Goal: Task Accomplishment & Management: Complete application form

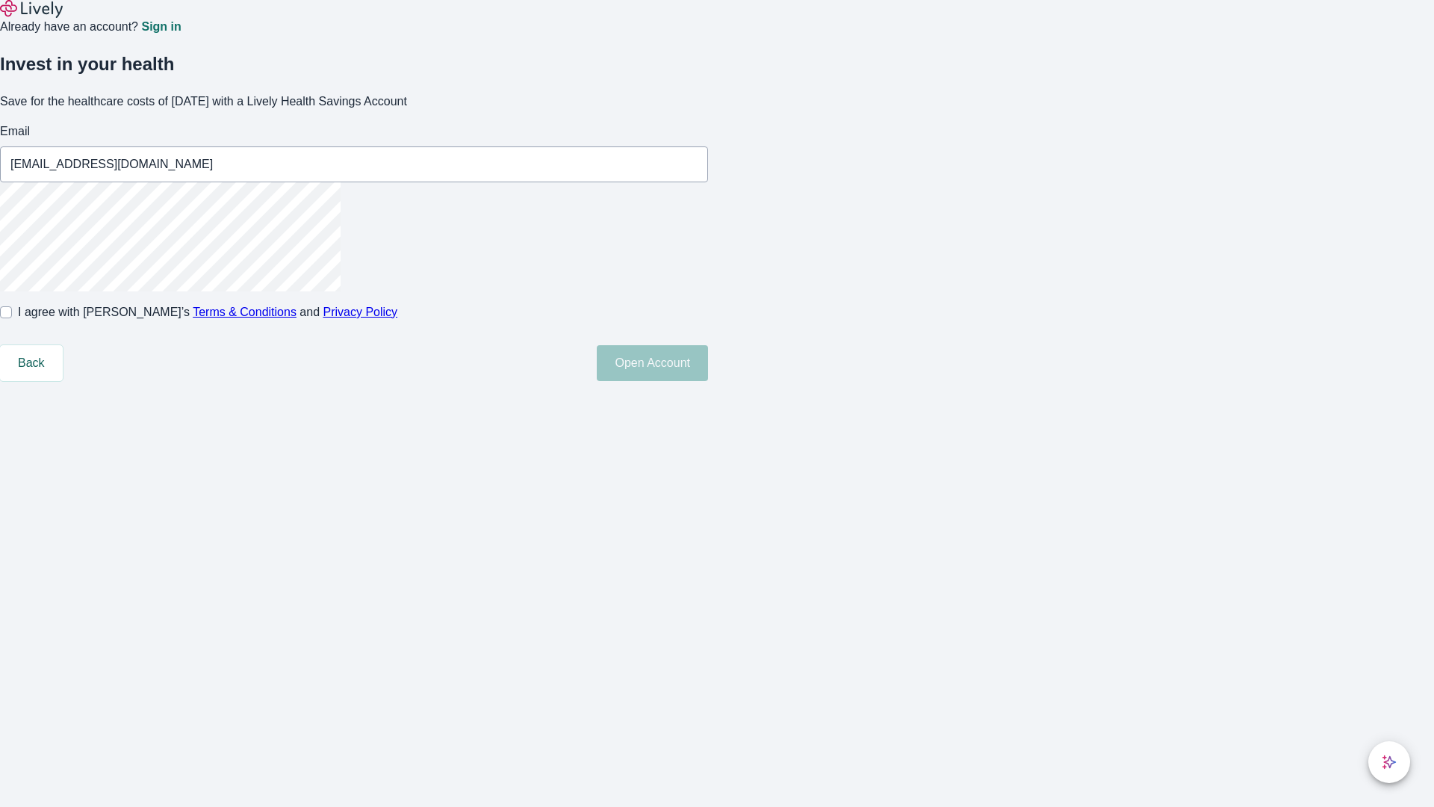
click at [12, 318] on input "I agree with Lively’s Terms & Conditions and Privacy Policy" at bounding box center [6, 312] width 12 height 12
checkbox input "true"
click at [708, 381] on button "Open Account" at bounding box center [652, 363] width 111 height 36
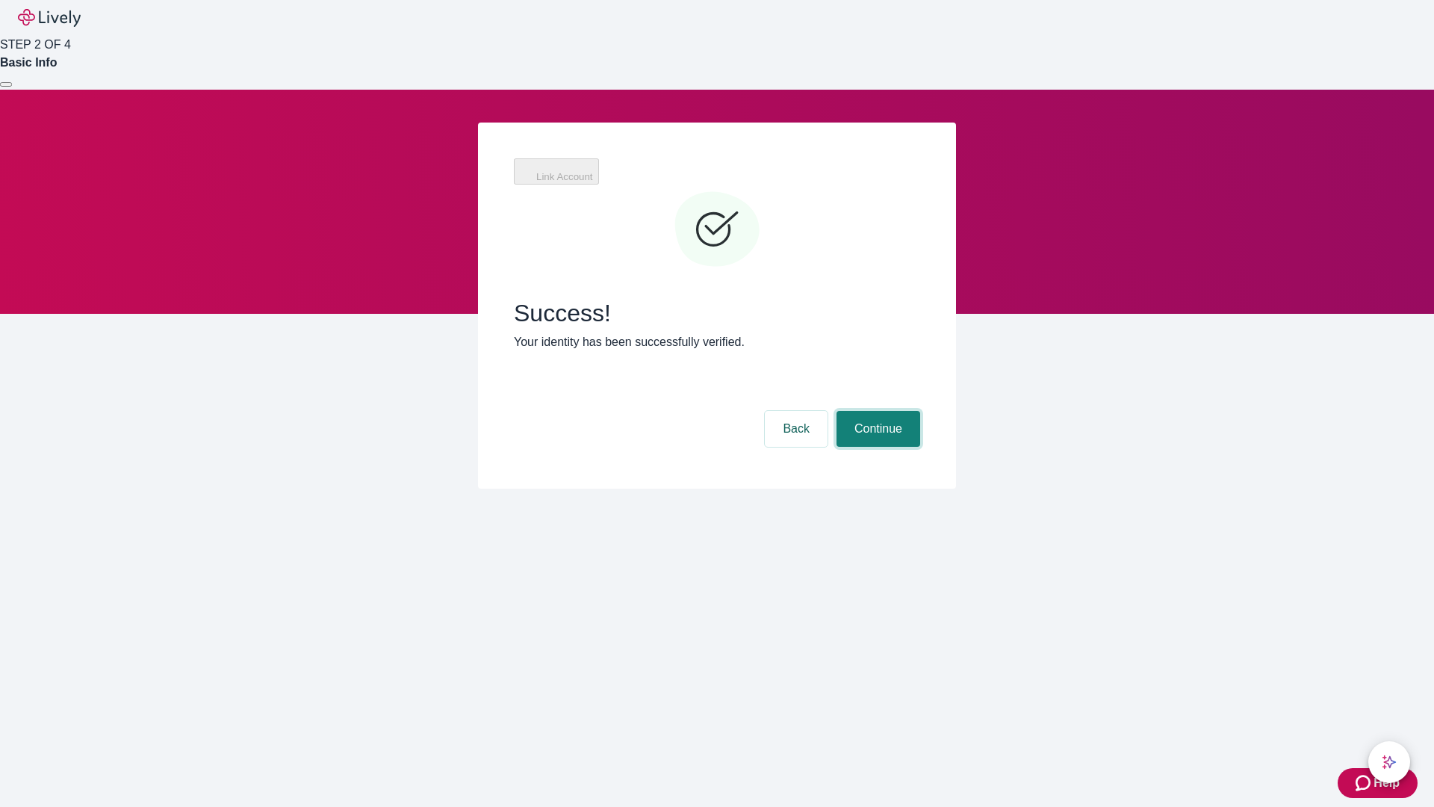
click at [876, 411] on button "Continue" at bounding box center [879, 429] width 84 height 36
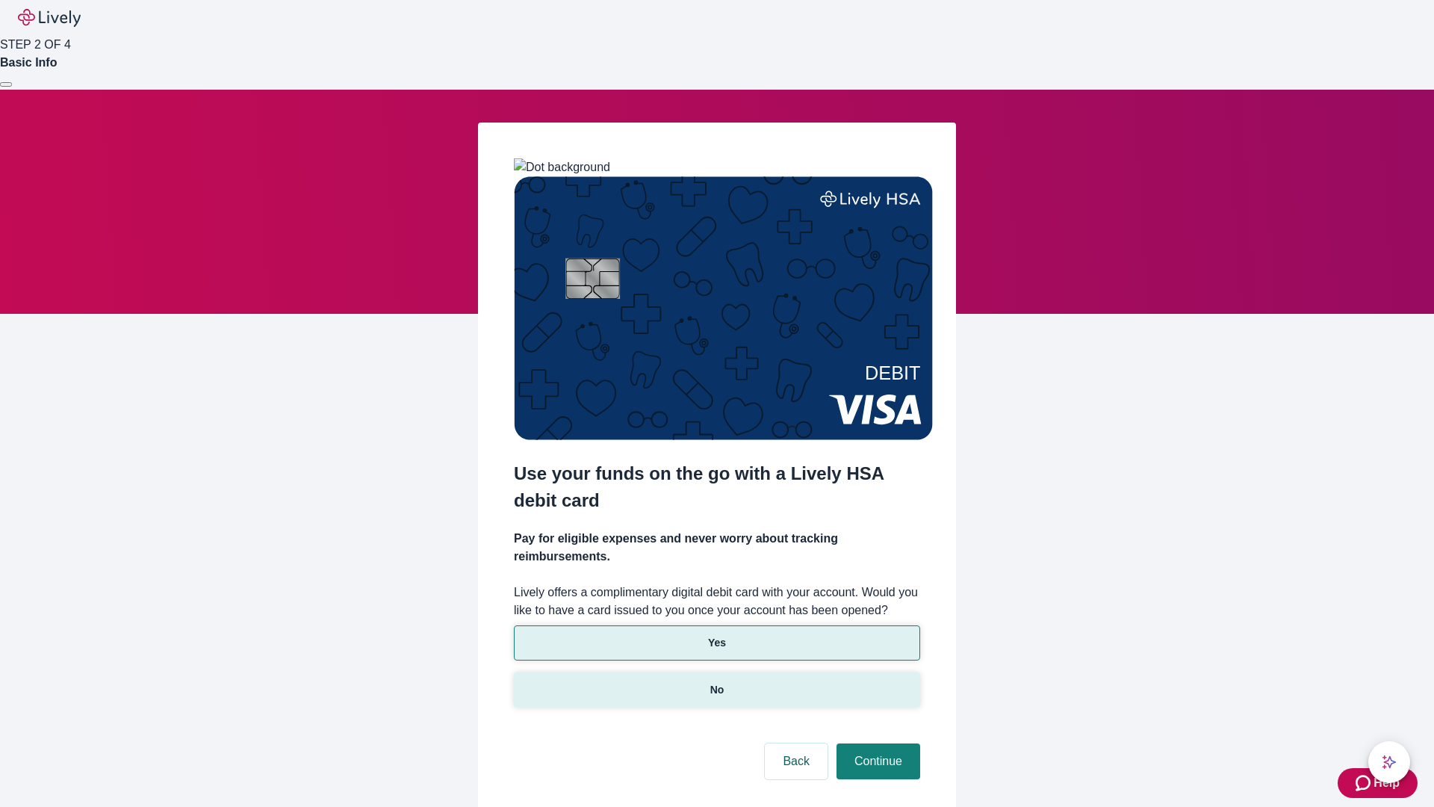
click at [716, 682] on p "No" at bounding box center [717, 690] width 14 height 16
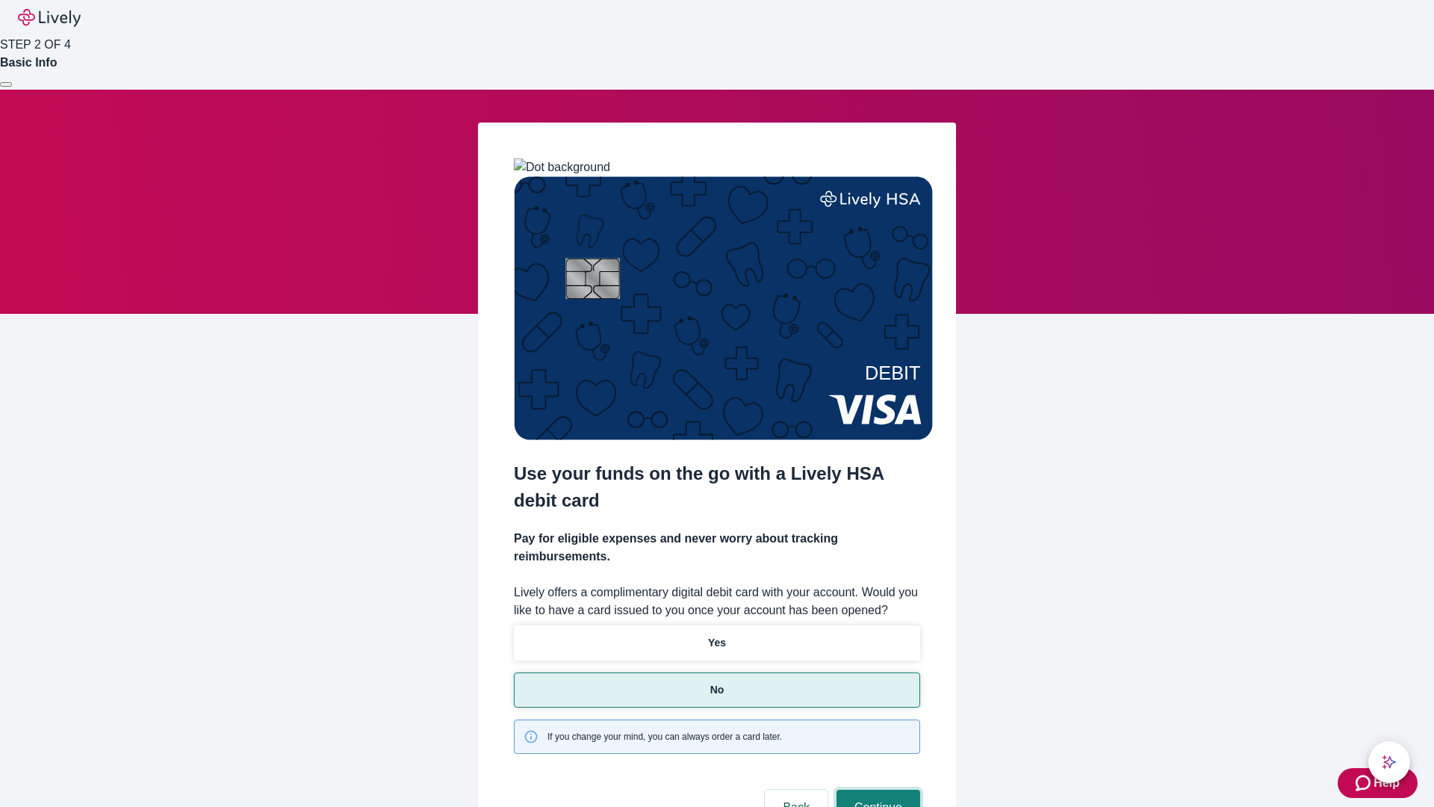
click at [876, 790] on button "Continue" at bounding box center [879, 808] width 84 height 36
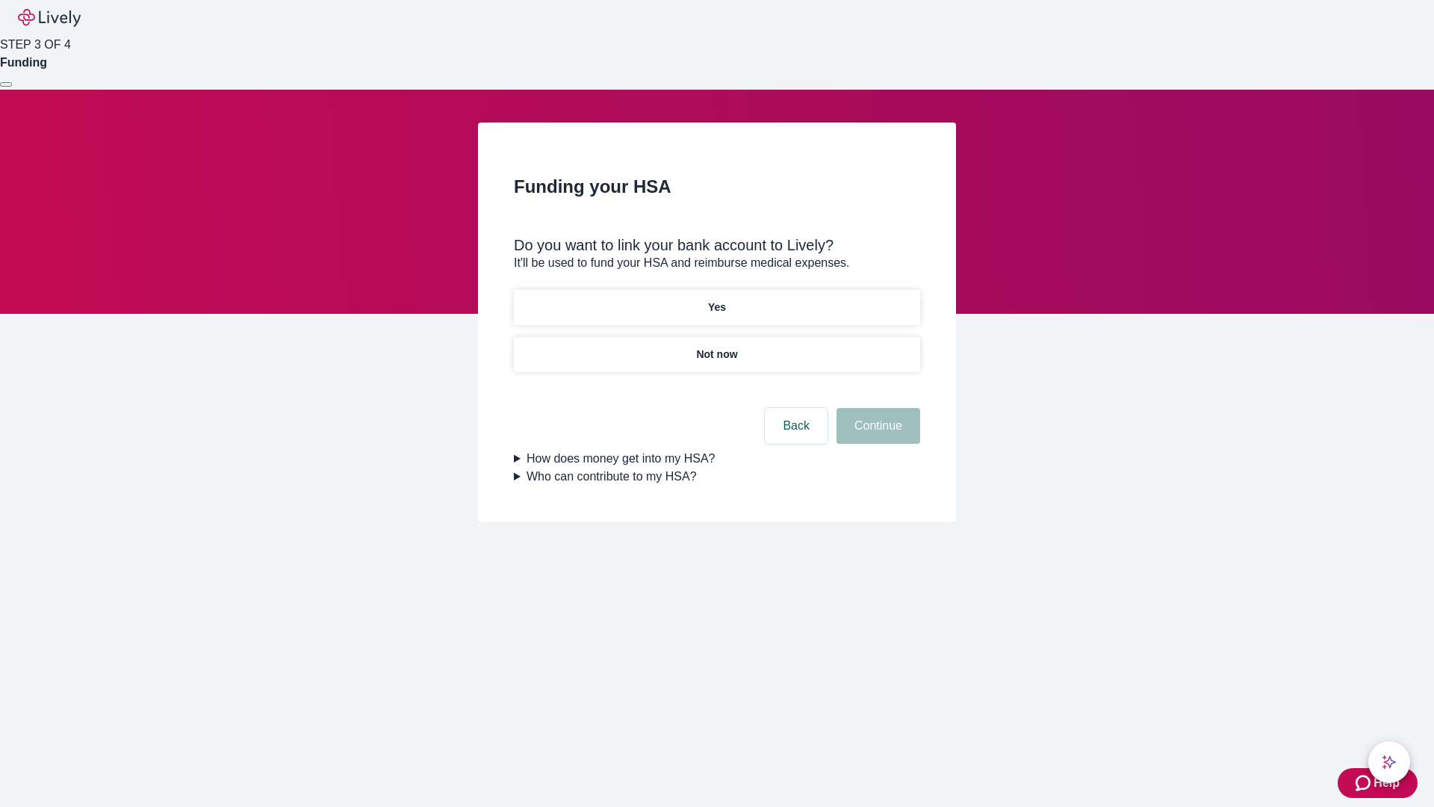
click at [716, 300] on p "Yes" at bounding box center [717, 308] width 18 height 16
click at [876, 408] on button "Continue" at bounding box center [879, 426] width 84 height 36
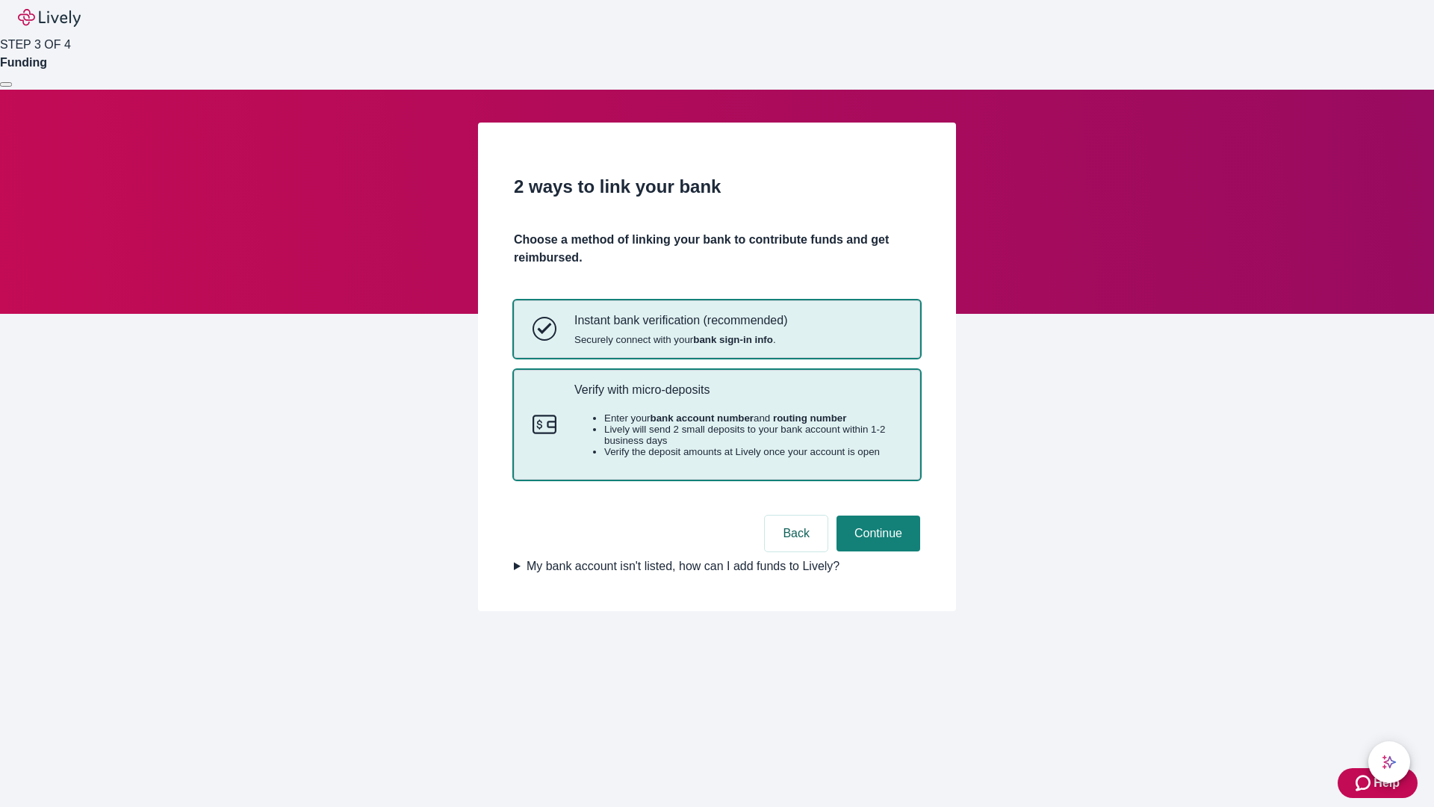
click at [737, 397] on p "Verify with micro-deposits" at bounding box center [737, 390] width 327 height 14
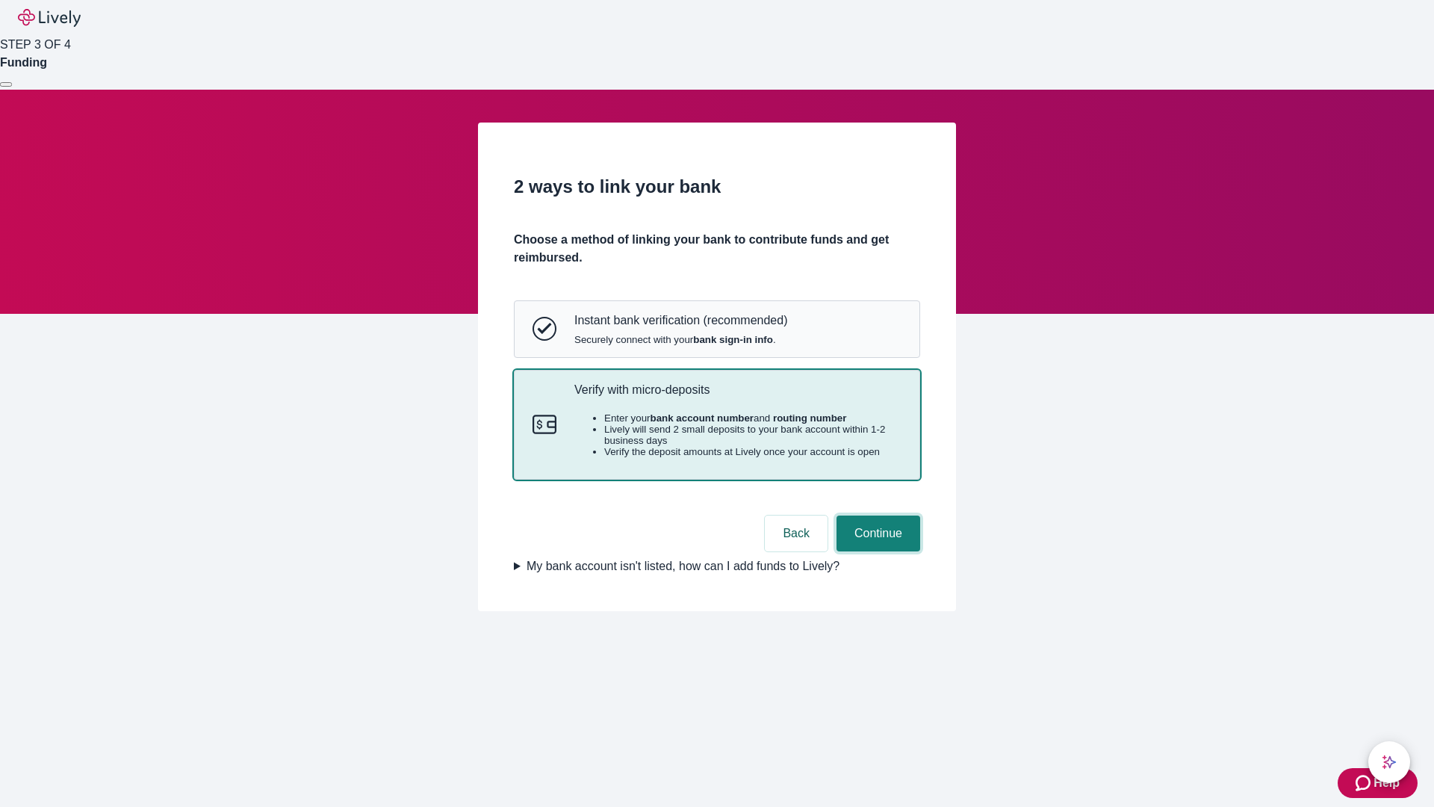
click at [876, 551] on button "Continue" at bounding box center [879, 533] width 84 height 36
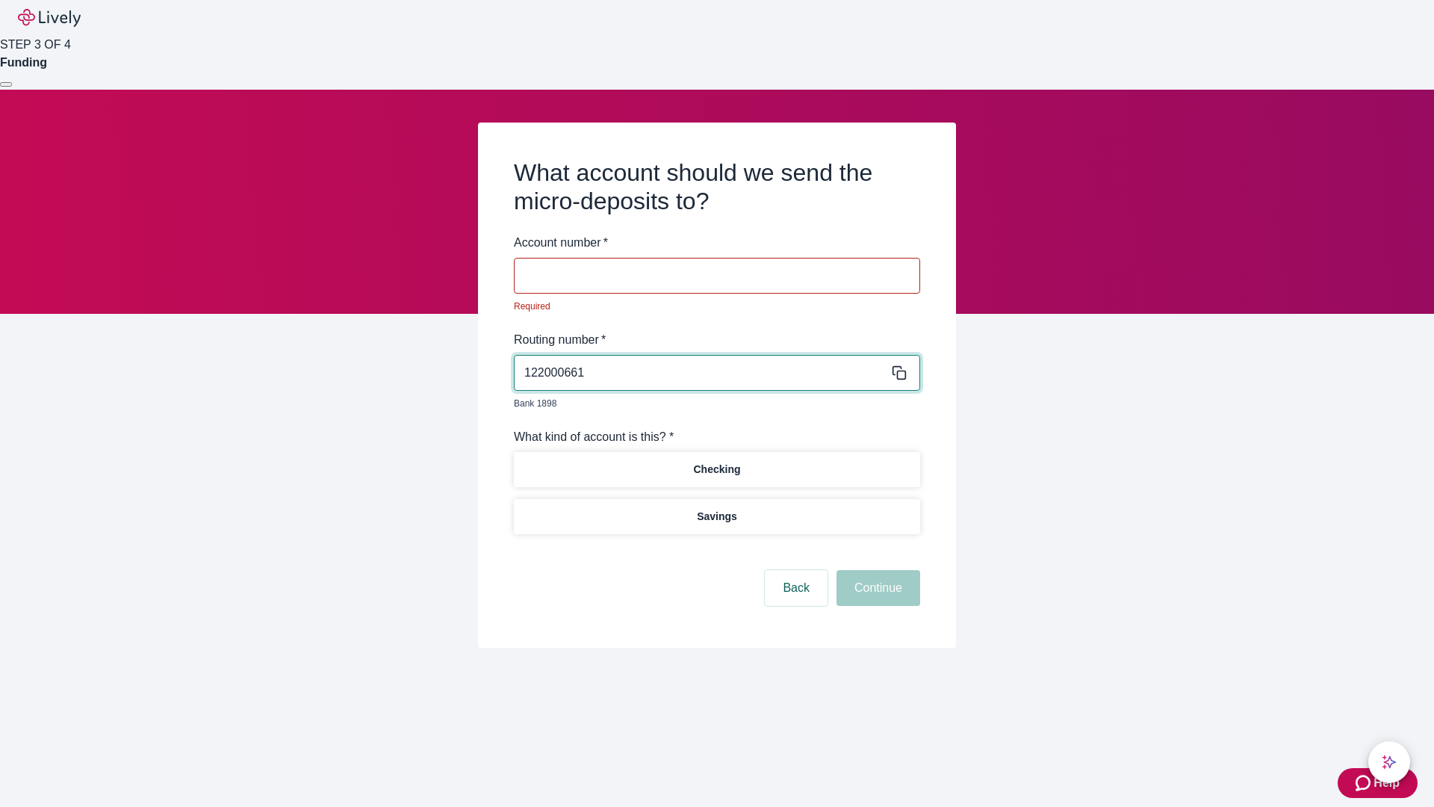
type input "122000661"
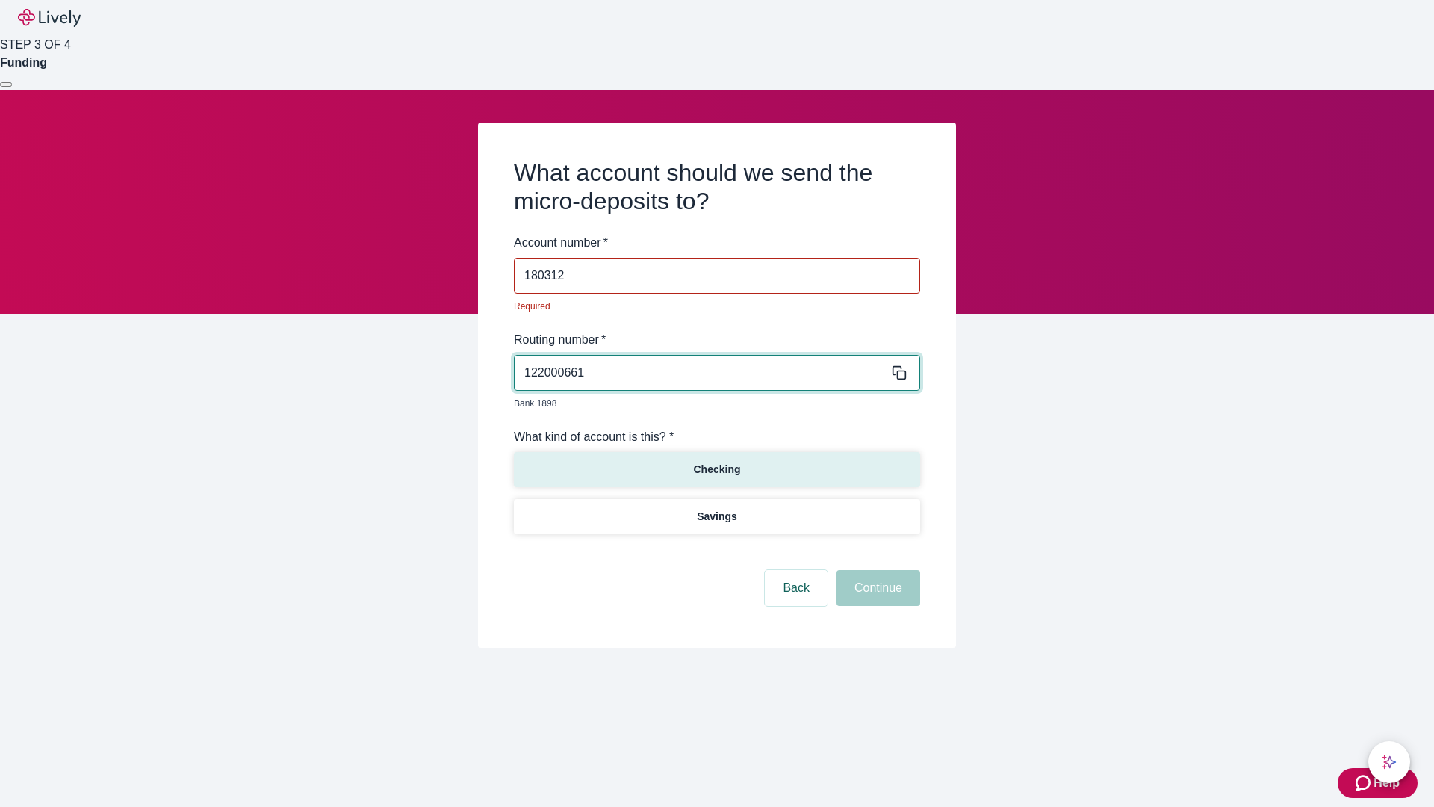
type input "180312"
click at [716, 462] on p "Checking" at bounding box center [716, 470] width 47 height 16
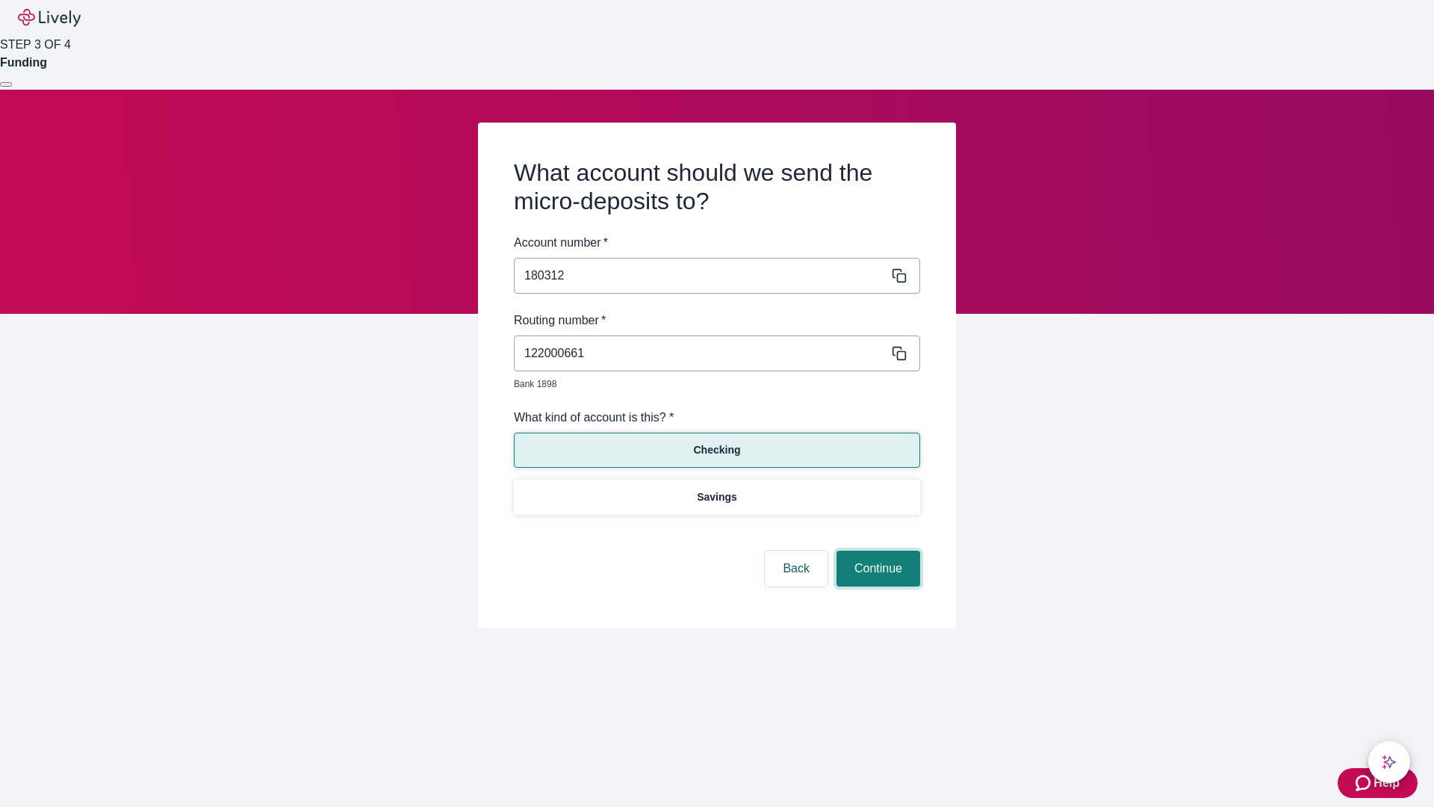
click at [876, 551] on button "Continue" at bounding box center [879, 569] width 84 height 36
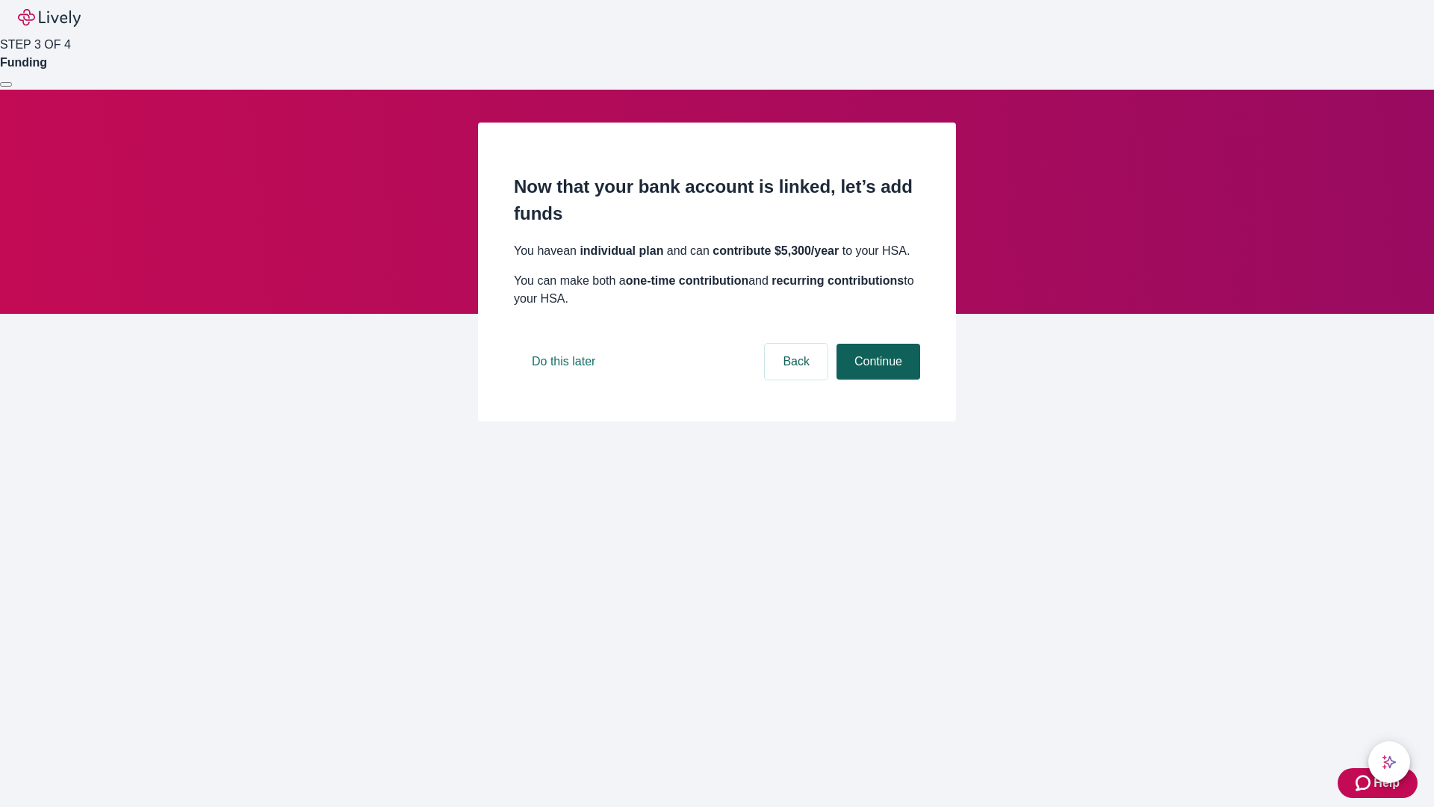
click at [876, 380] on button "Continue" at bounding box center [879, 362] width 84 height 36
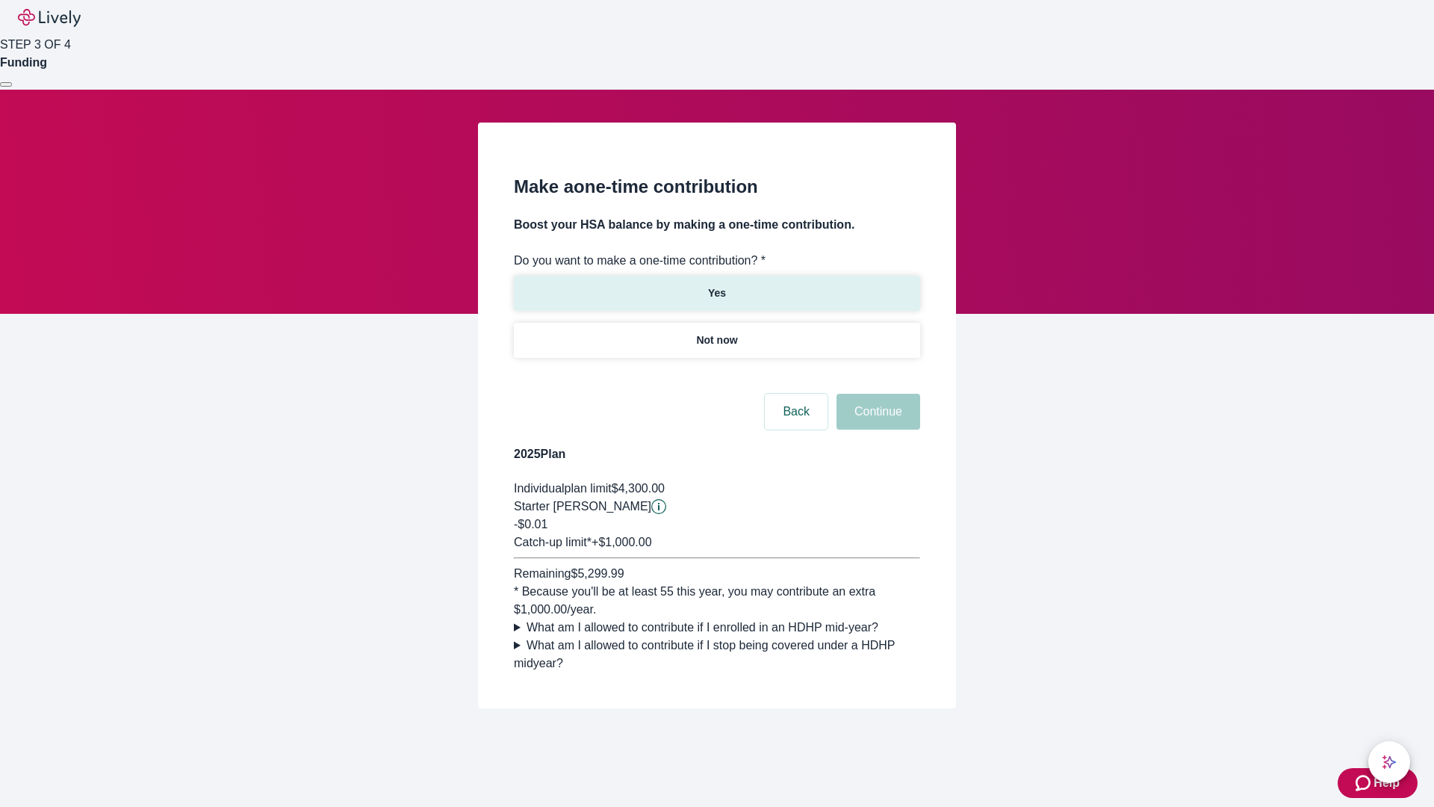
click at [716, 285] on p "Yes" at bounding box center [717, 293] width 18 height 16
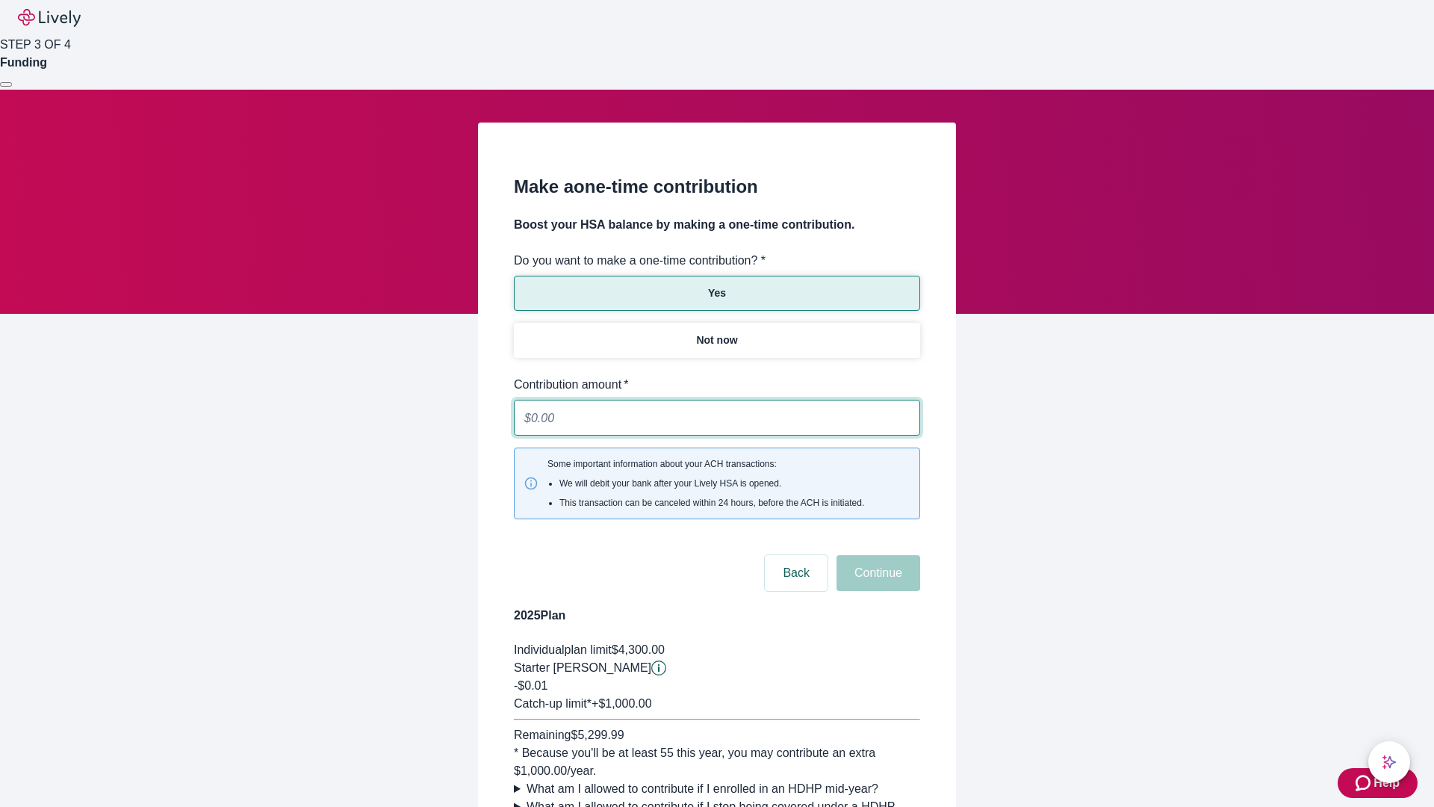
type input "0.01"
click at [876, 555] on button "Continue" at bounding box center [879, 573] width 84 height 36
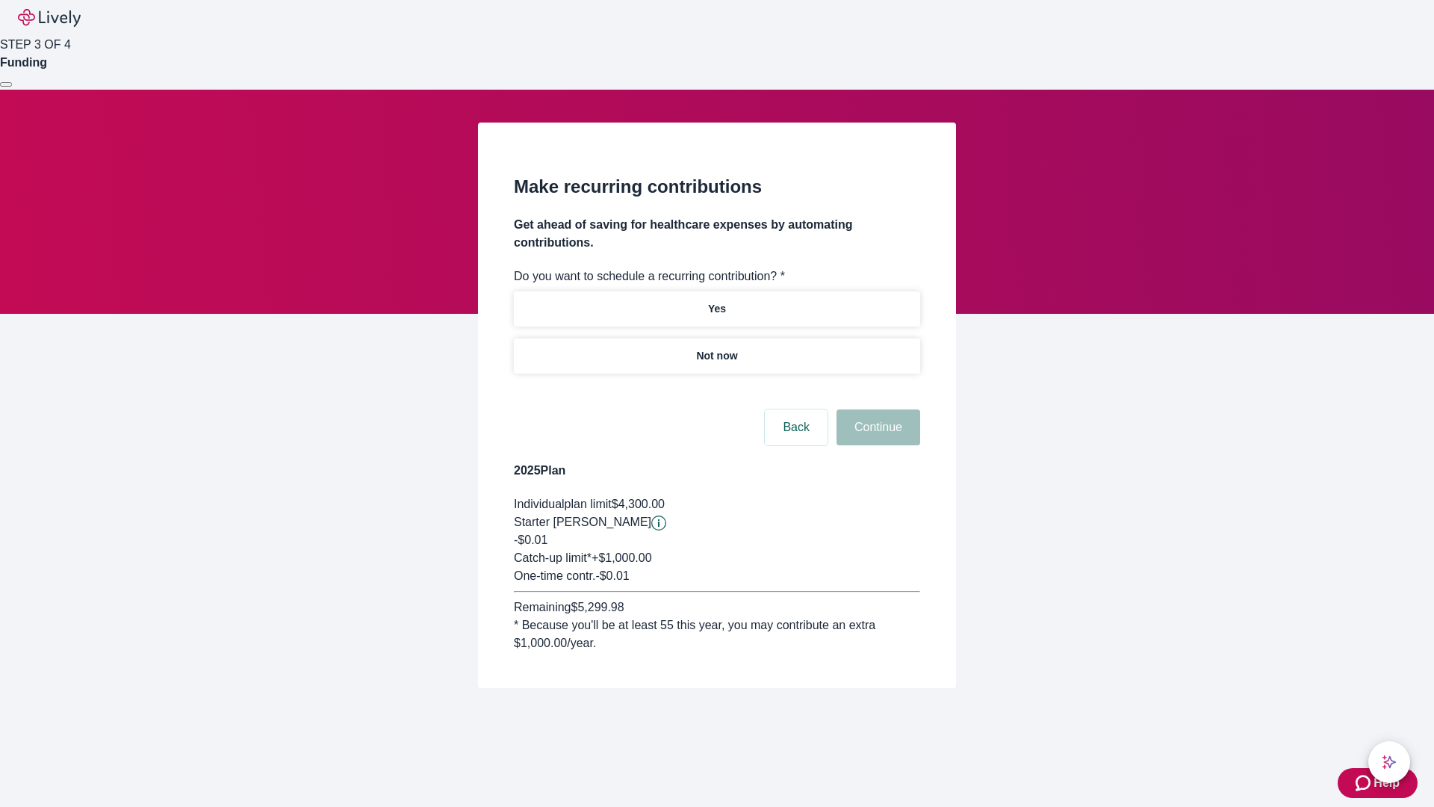
click at [716, 348] on p "Not now" at bounding box center [716, 356] width 41 height 16
click at [876, 409] on button "Continue" at bounding box center [879, 427] width 84 height 36
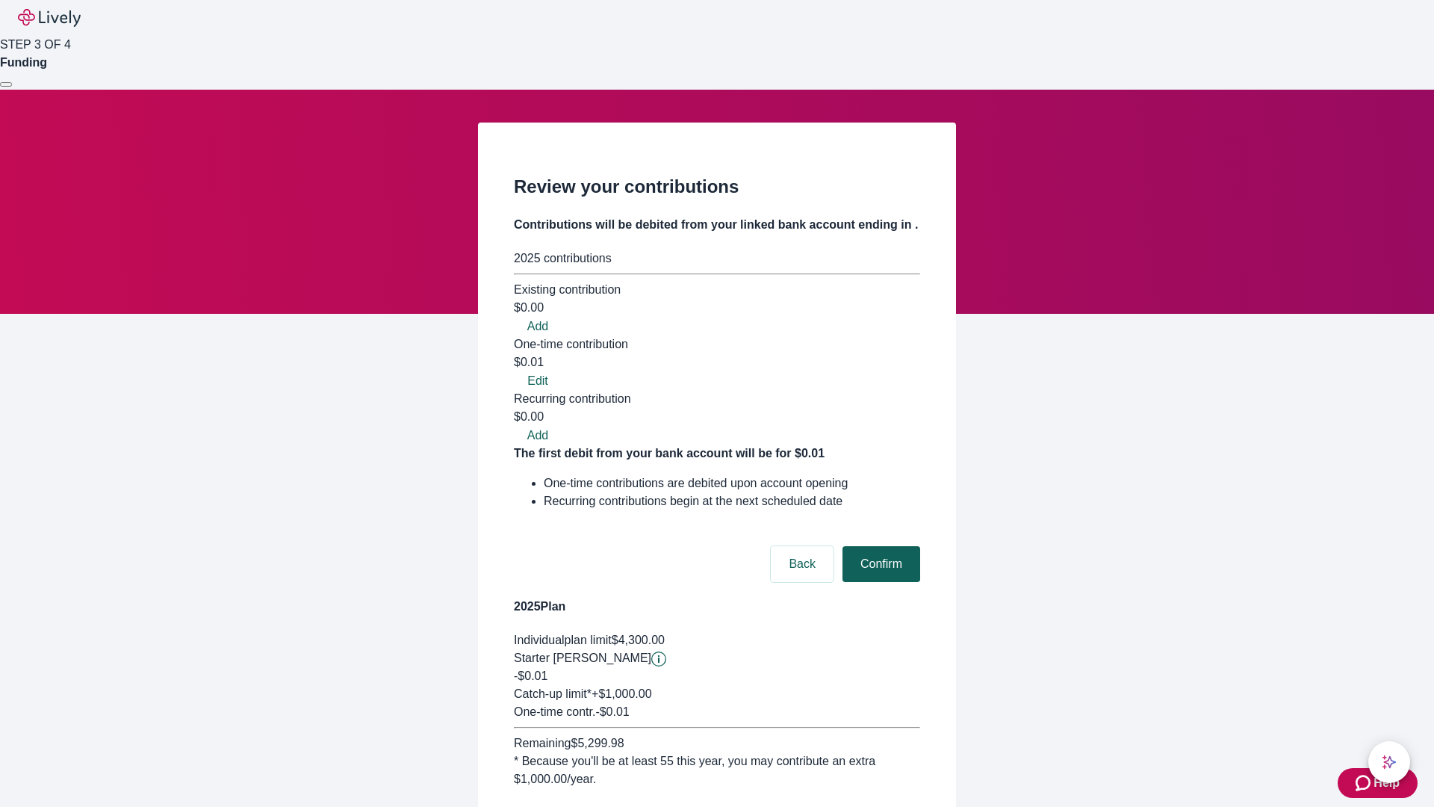
click at [879, 546] on button "Confirm" at bounding box center [882, 564] width 78 height 36
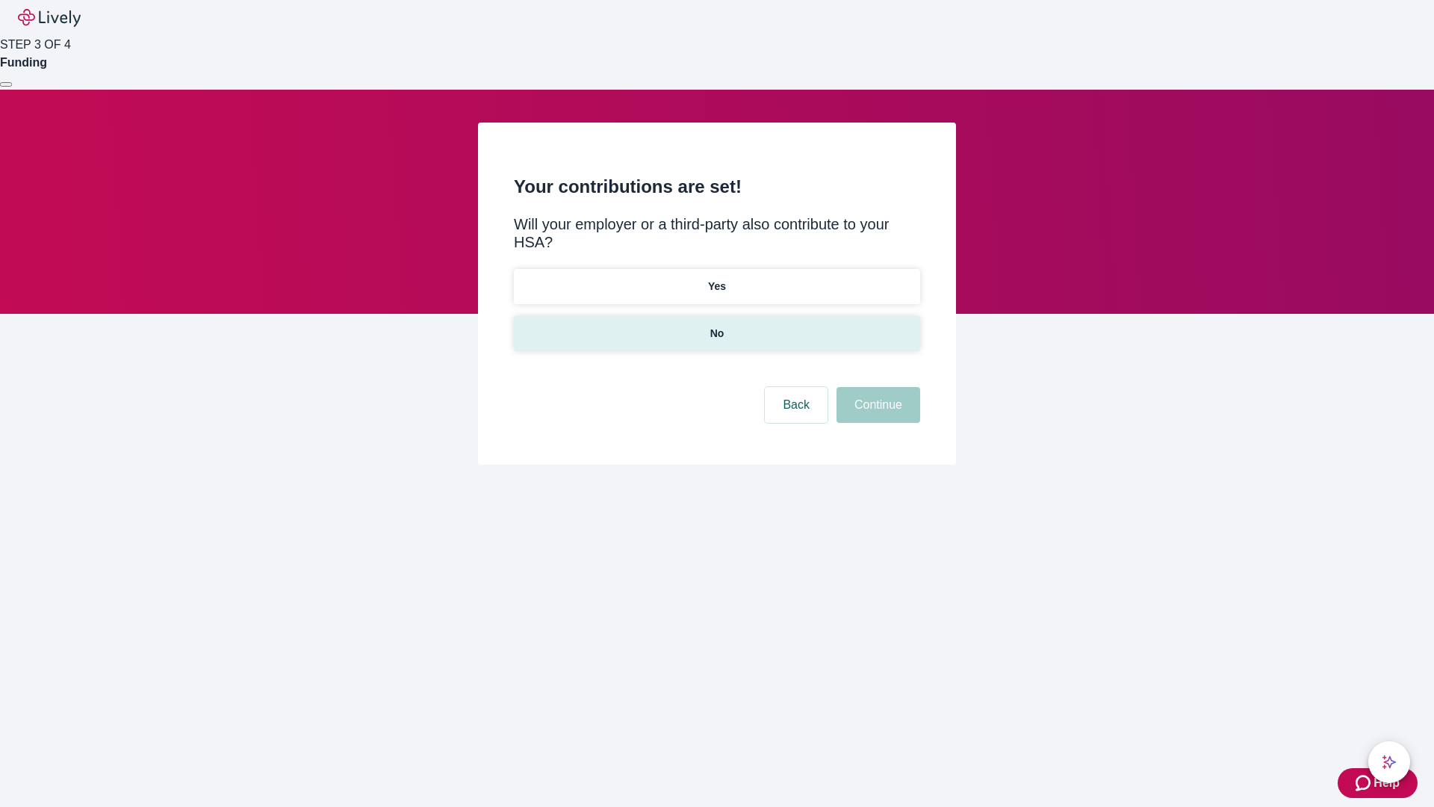
click at [716, 326] on p "No" at bounding box center [717, 334] width 14 height 16
click at [876, 387] on button "Continue" at bounding box center [879, 405] width 84 height 36
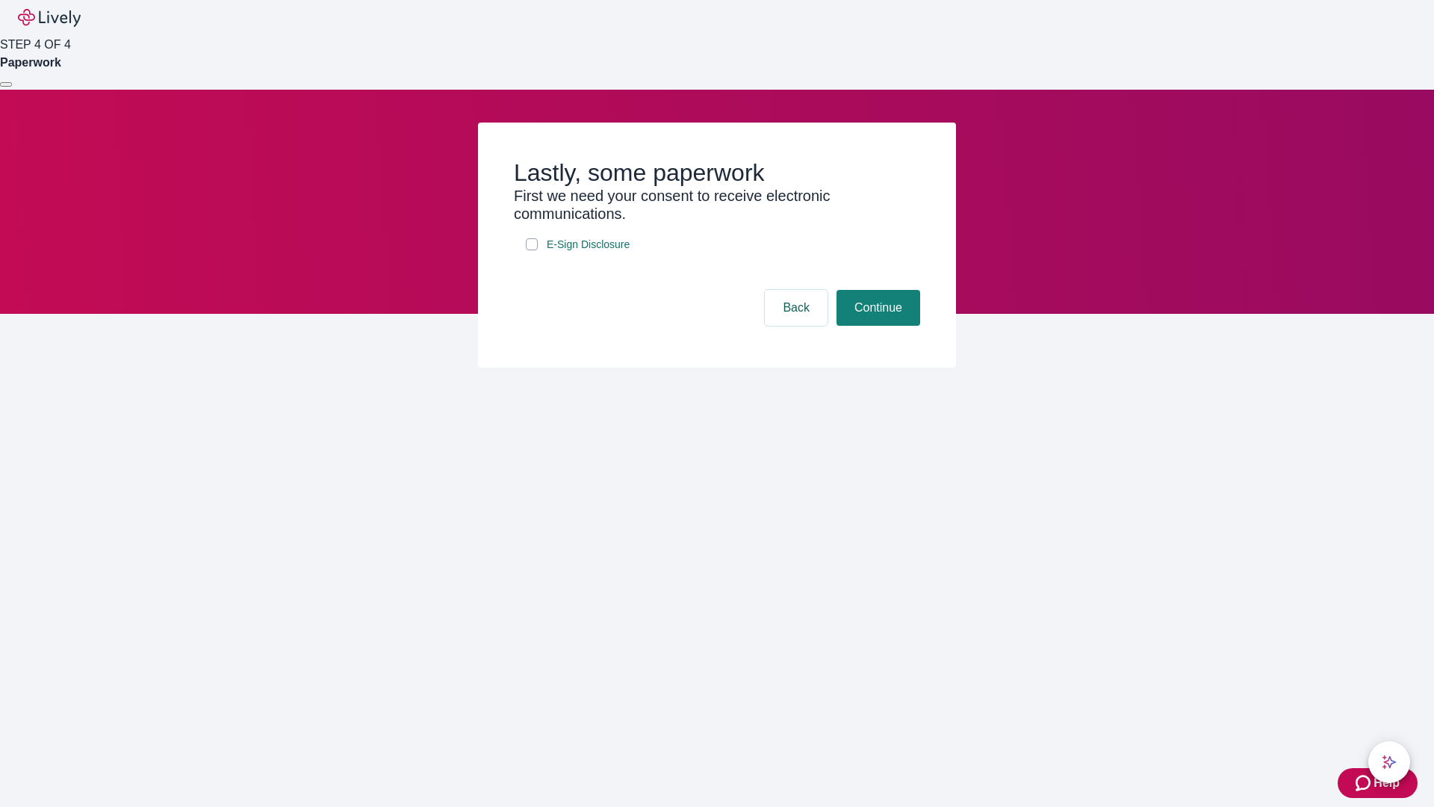
click at [532, 250] on input "E-Sign Disclosure" at bounding box center [532, 244] width 12 height 12
checkbox input "true"
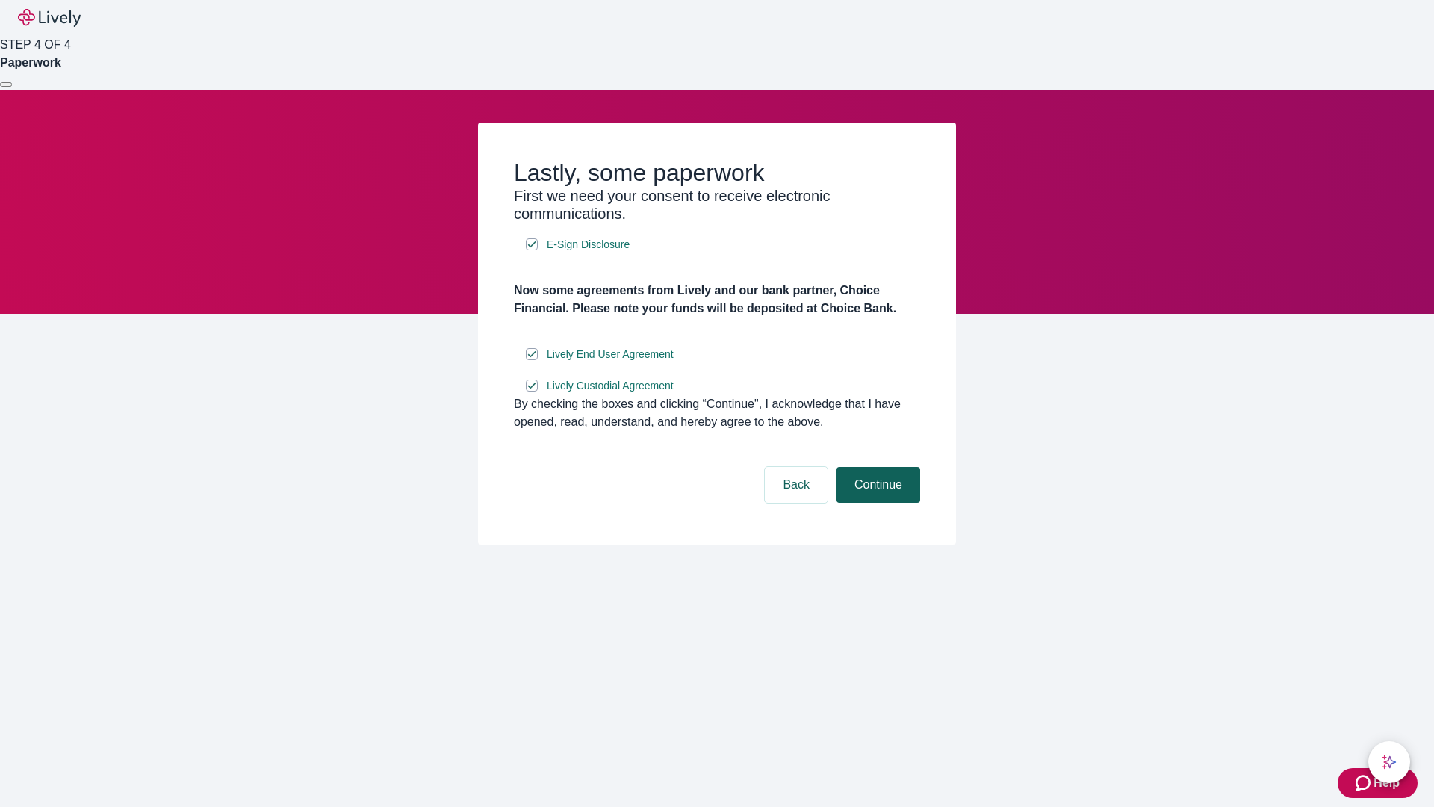
click at [876, 503] on button "Continue" at bounding box center [879, 485] width 84 height 36
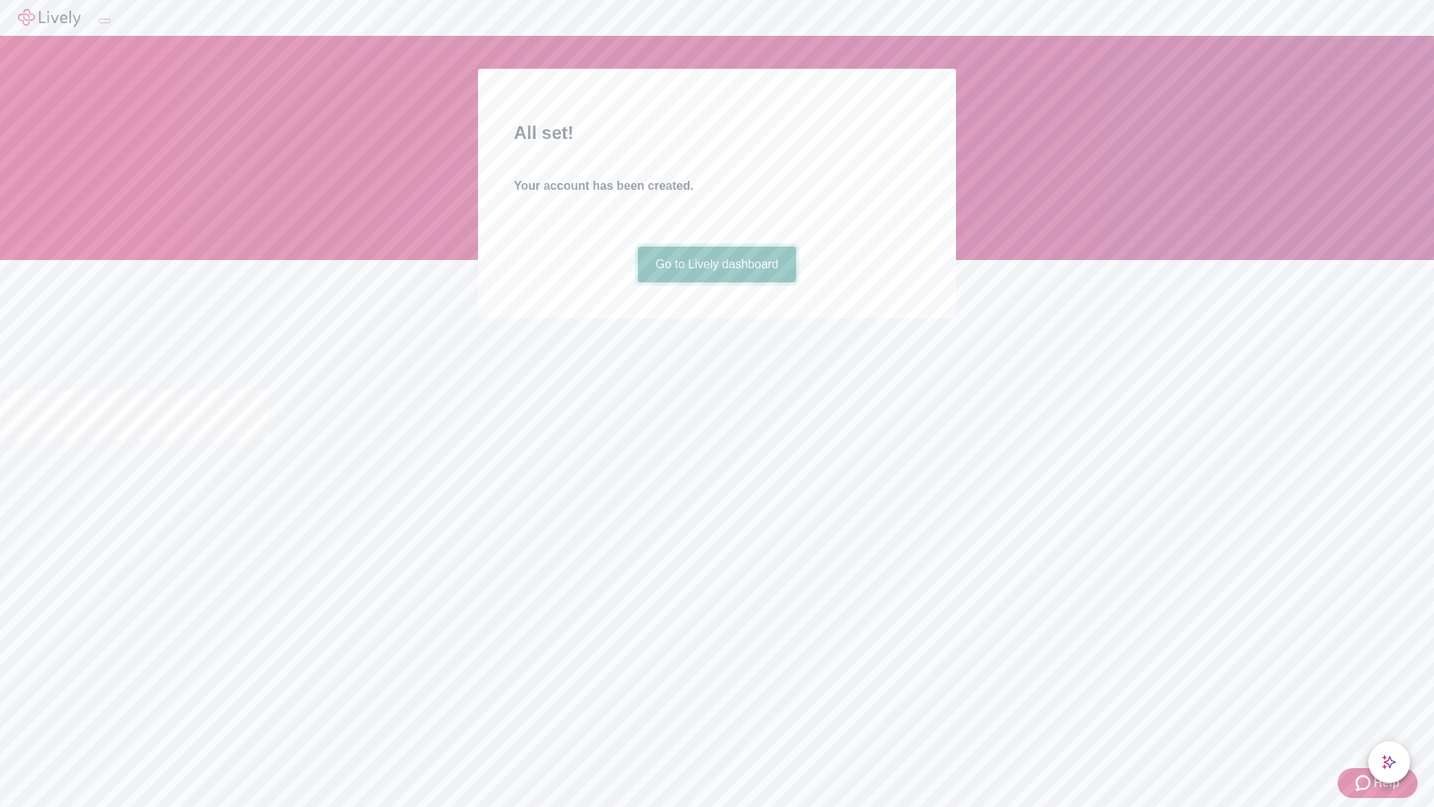
click at [716, 282] on link "Go to Lively dashboard" at bounding box center [717, 265] width 159 height 36
